Goal: Book appointment/travel/reservation

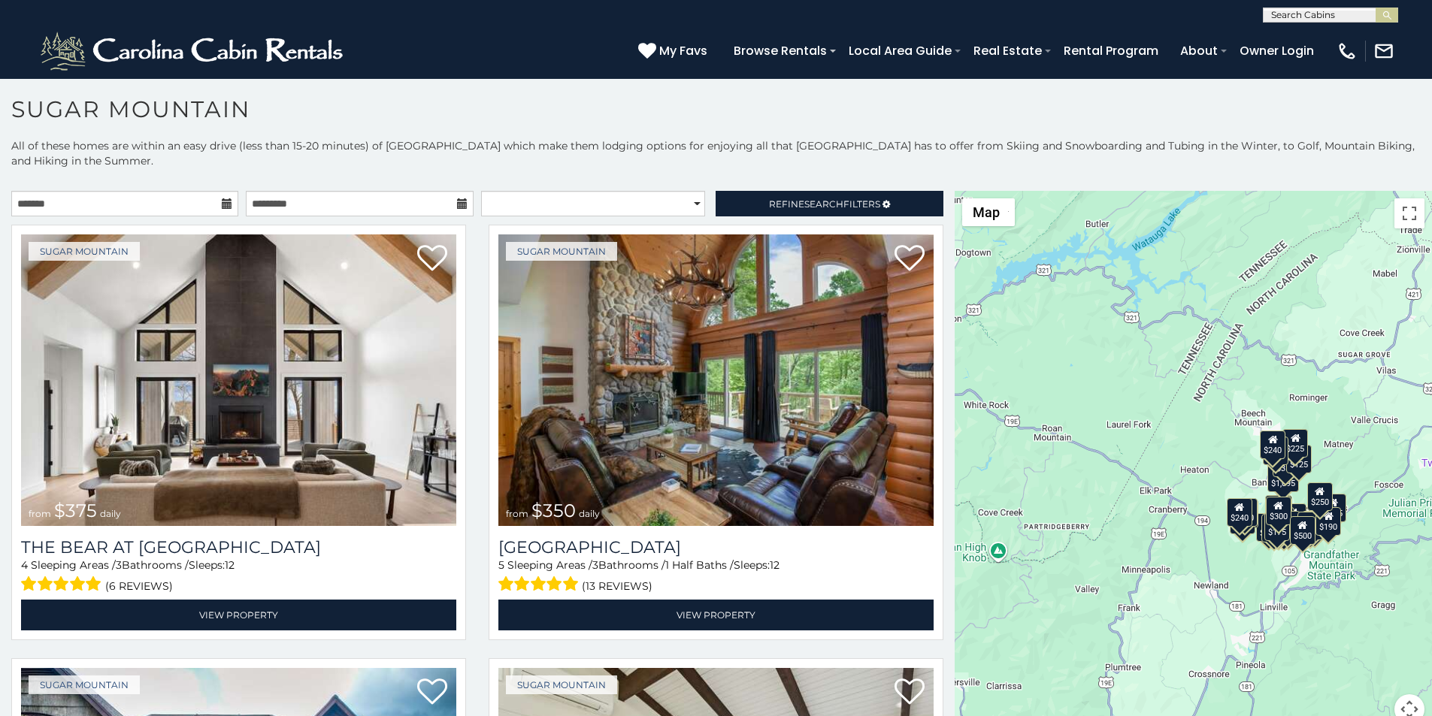
scroll to position [6, 0]
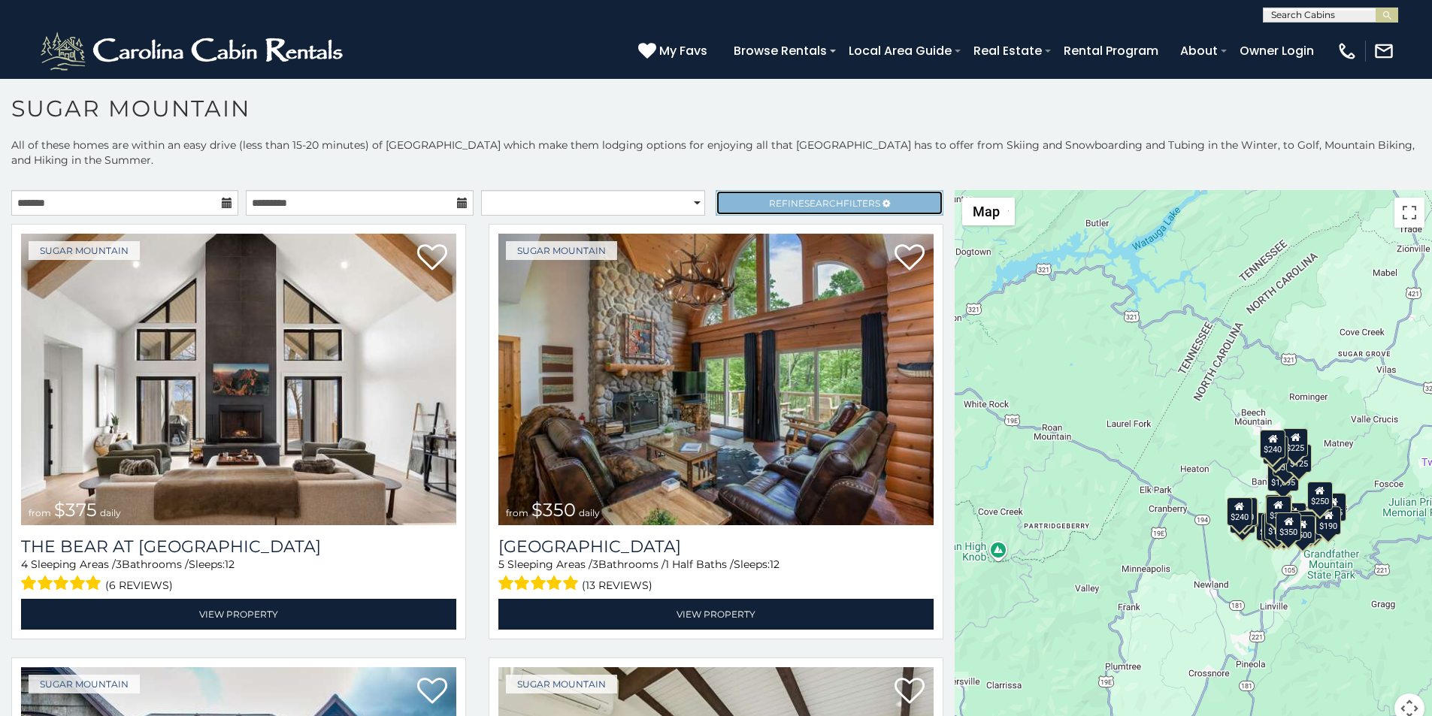
click at [729, 190] on link "Refine Search Filters" at bounding box center [829, 203] width 227 height 26
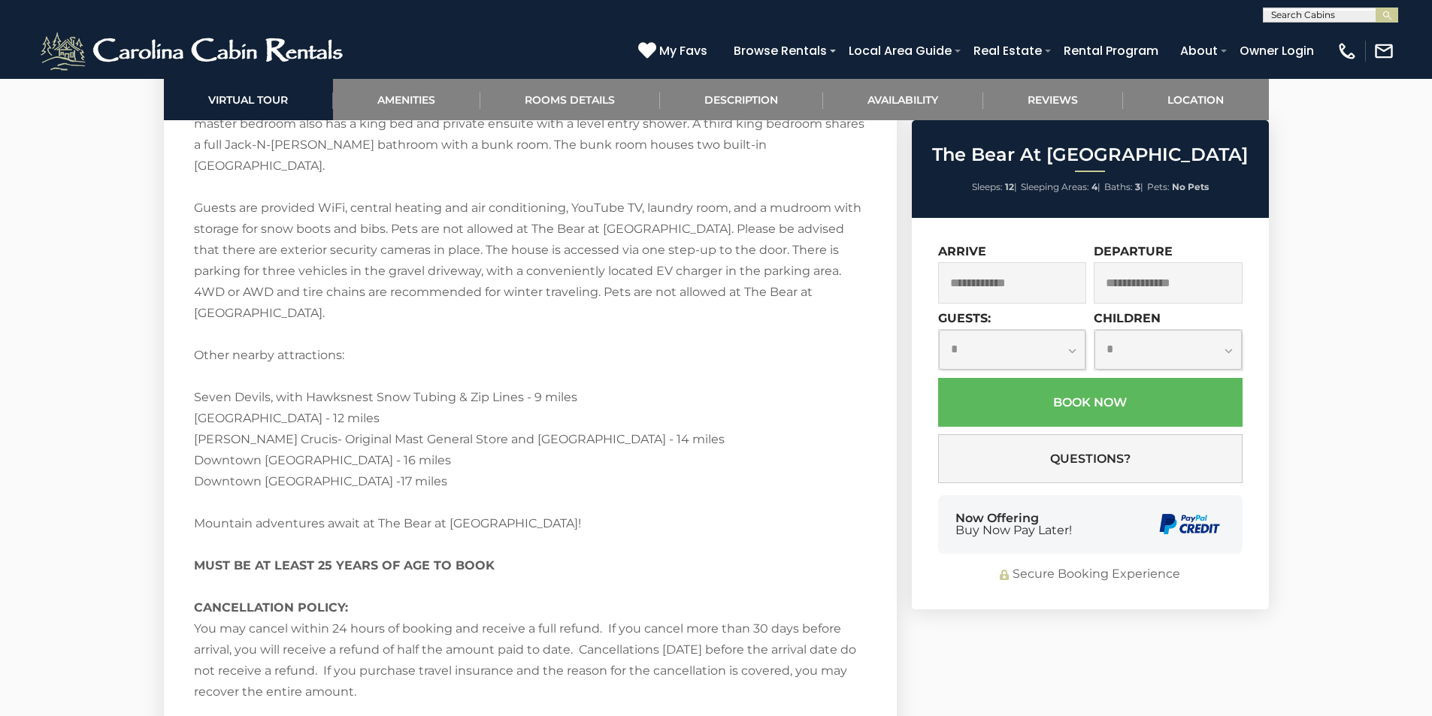
scroll to position [2896, 0]
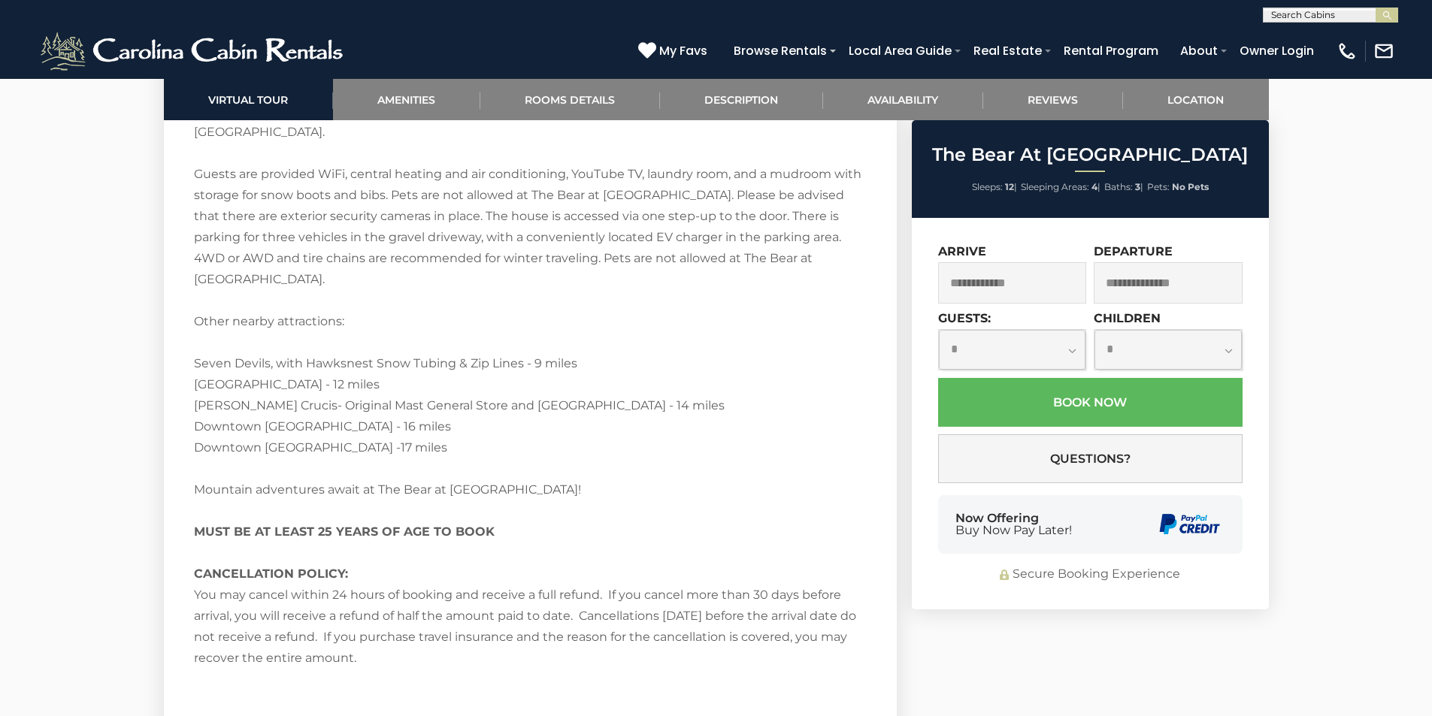
click at [952, 534] on div "Now Offering Buy Now Pay Later!" at bounding box center [1090, 524] width 304 height 59
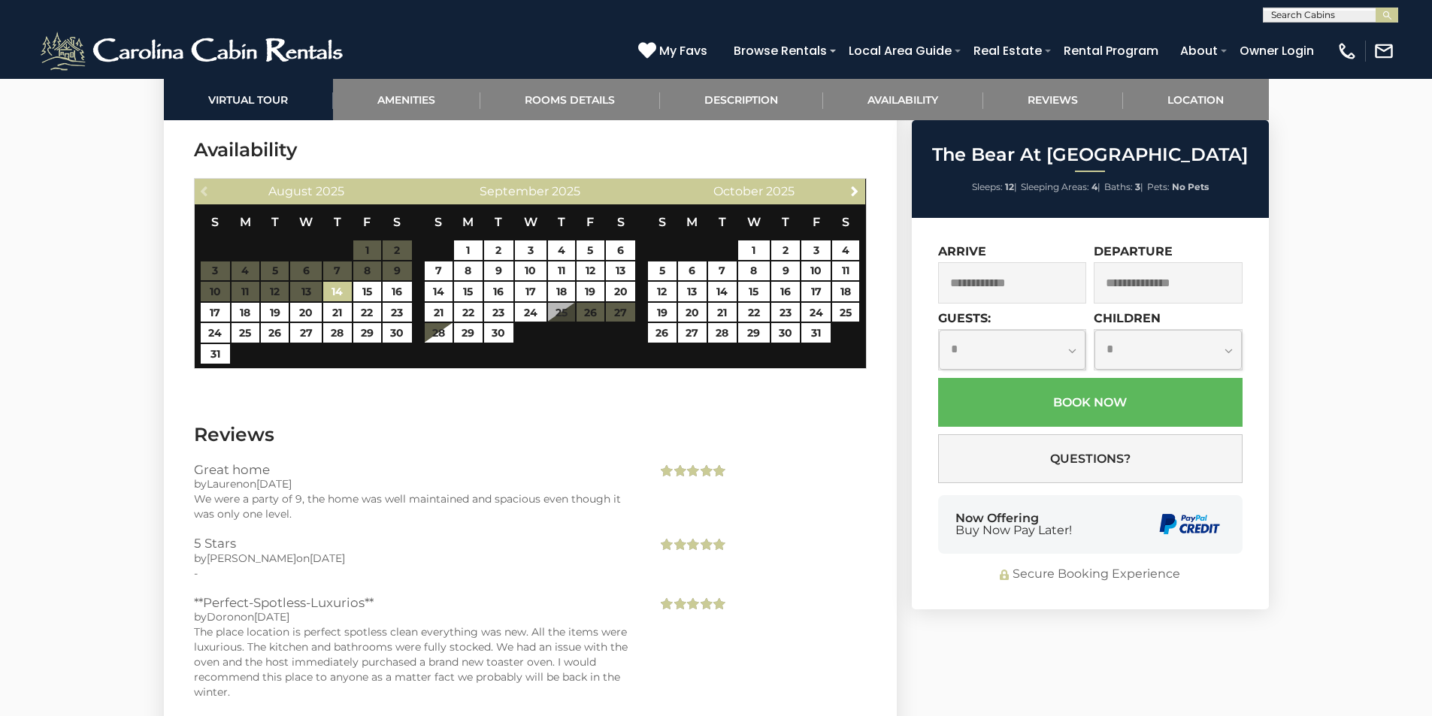
scroll to position [3518, 0]
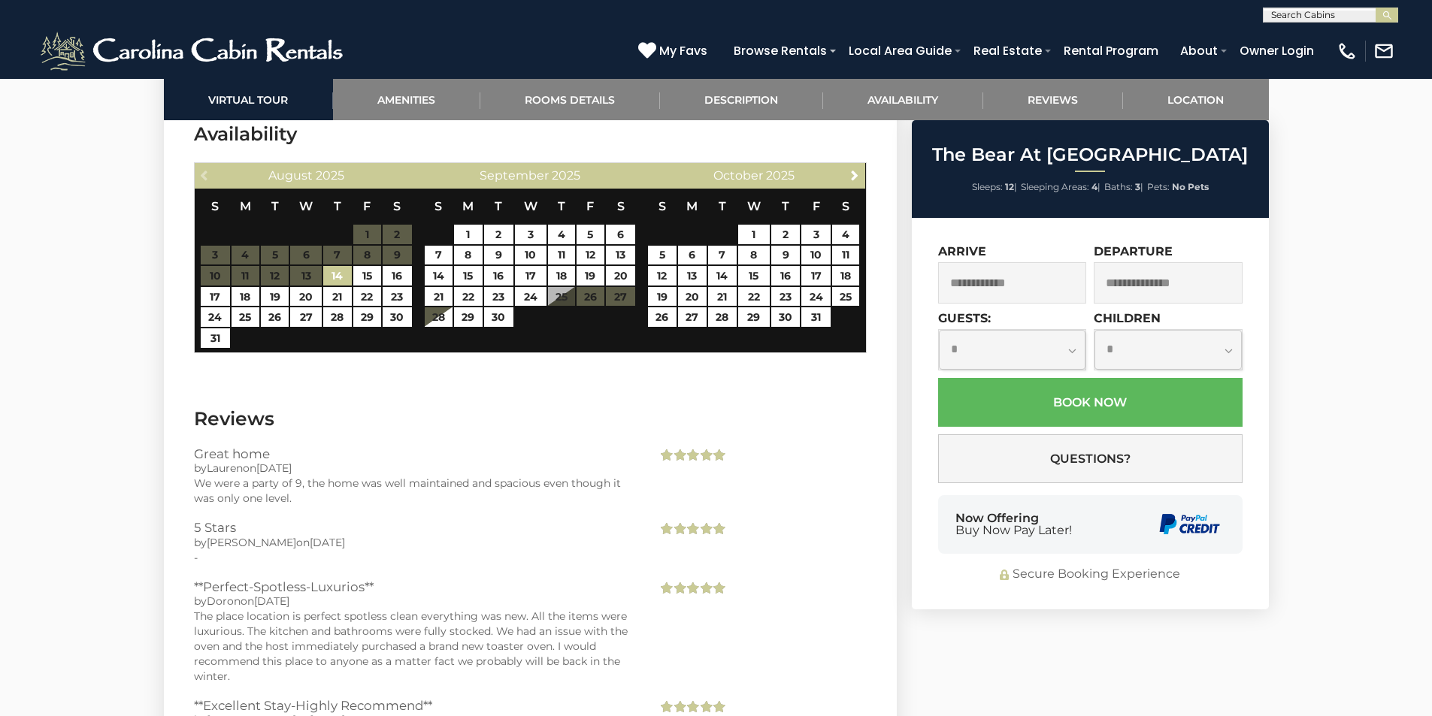
click at [1109, 567] on div "Secure Booking Experience" at bounding box center [1090, 574] width 304 height 17
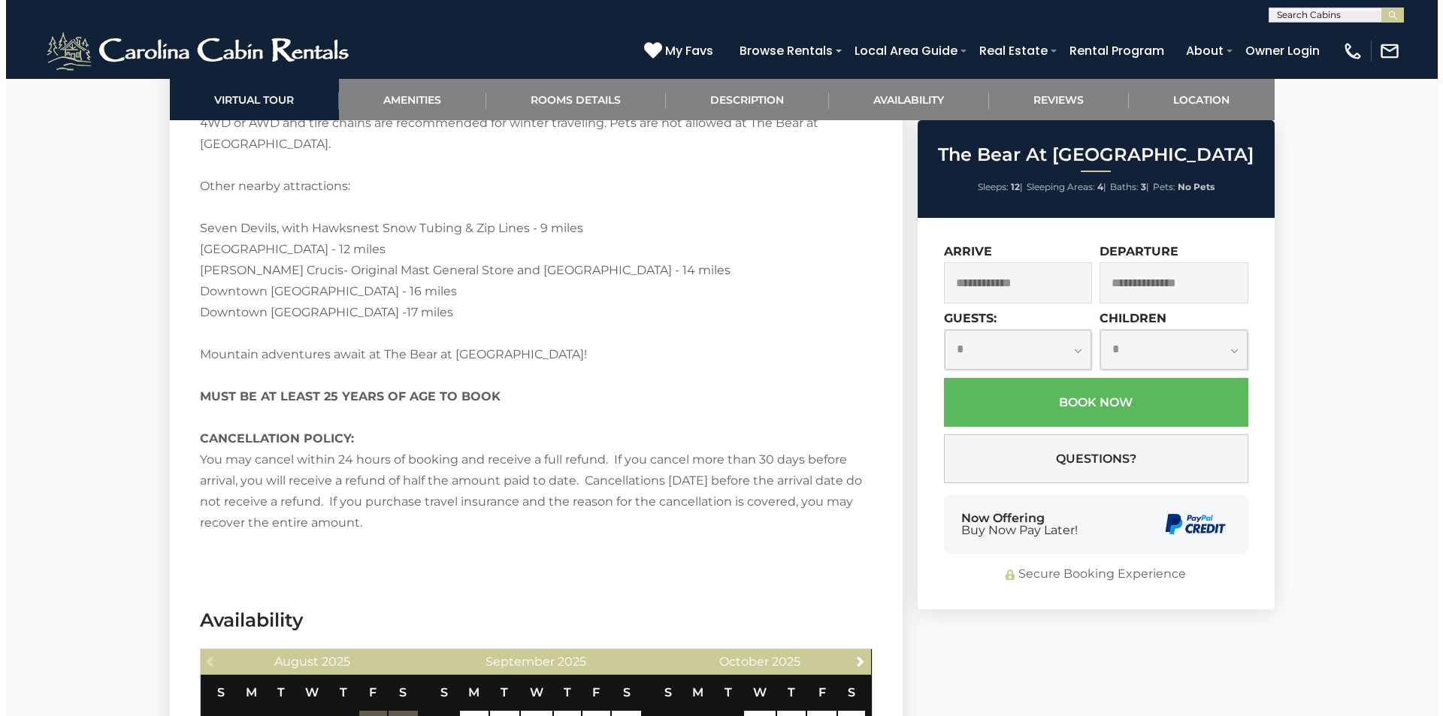
scroll to position [3036, 0]
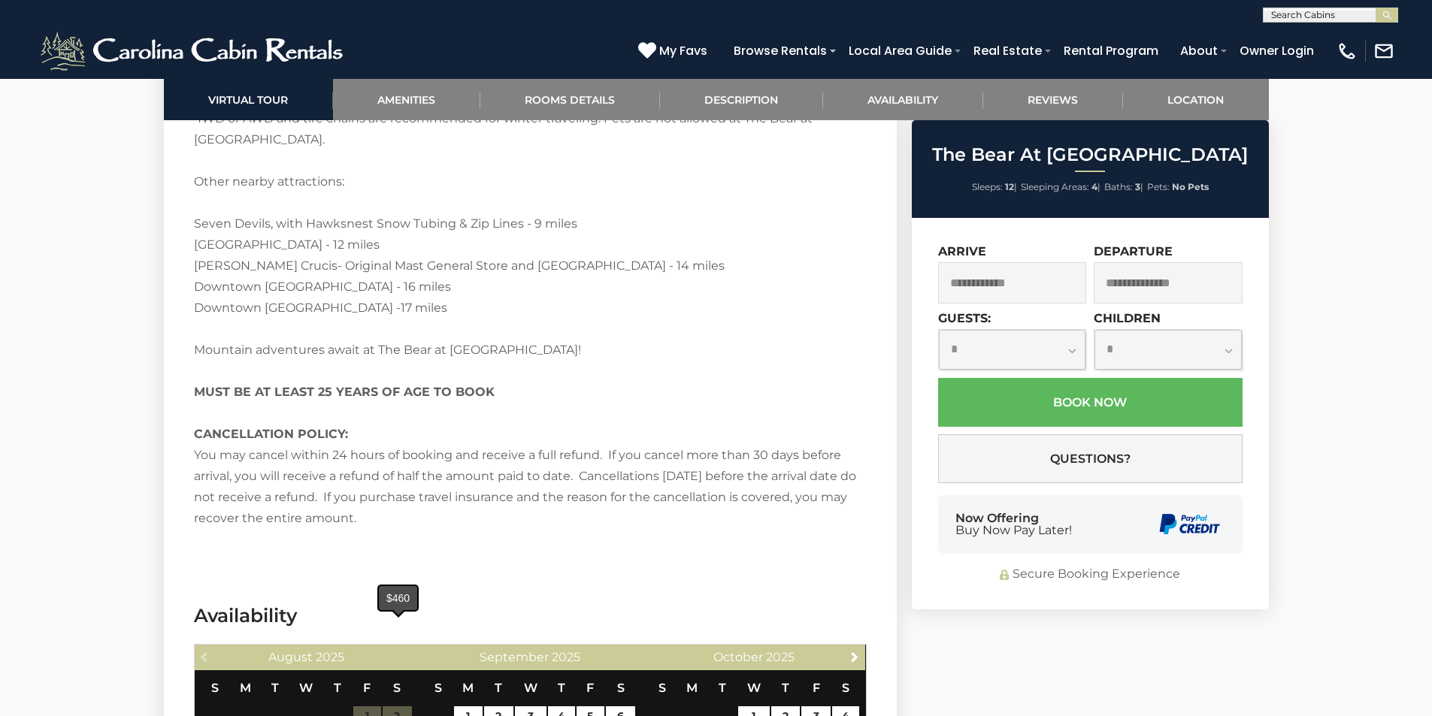
type input "**********"
